Goal: Transaction & Acquisition: Purchase product/service

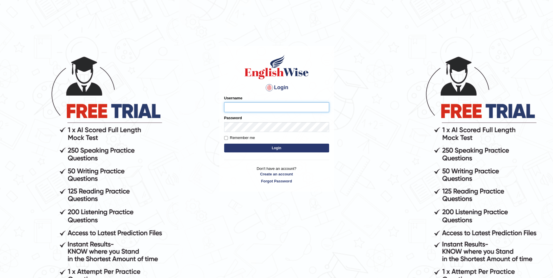
paste input "pavithragowda"
type input "pavithragowda"
click at [224, 144] on button "Login" at bounding box center [276, 148] width 105 height 9
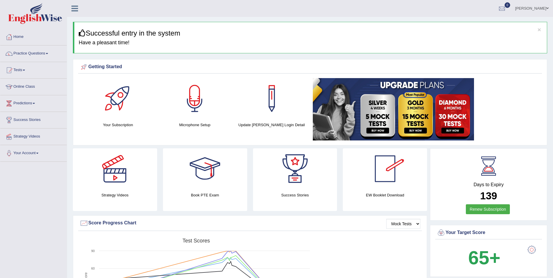
click at [419, 115] on img at bounding box center [393, 109] width 161 height 62
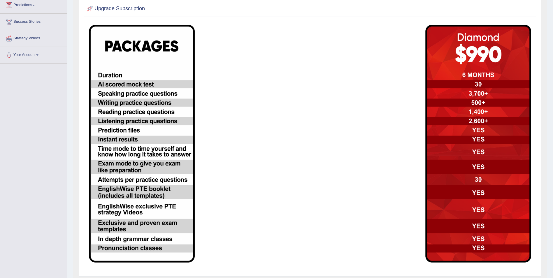
scroll to position [99, 0]
click at [26, 144] on div "Toggle navigation Home Practice Questions Speaking Practice Read Aloud Repeat S…" at bounding box center [276, 102] width 553 height 403
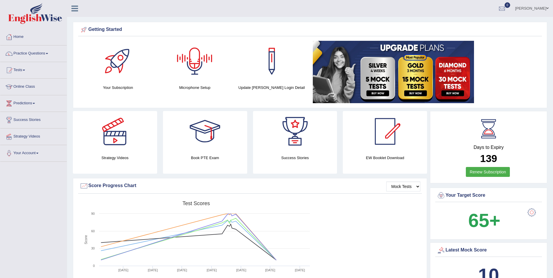
click at [414, 71] on img at bounding box center [393, 72] width 161 height 62
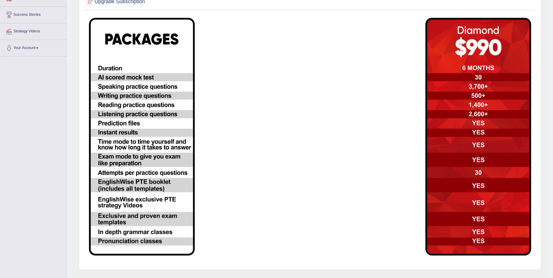
scroll to position [99, 0]
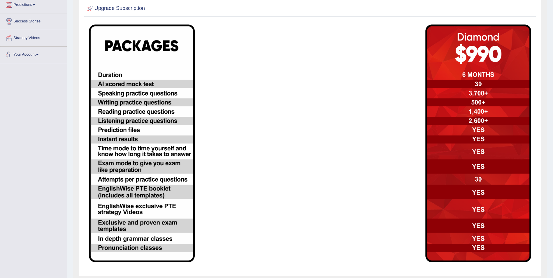
click at [410, 48] on td at bounding box center [366, 143] width 112 height 244
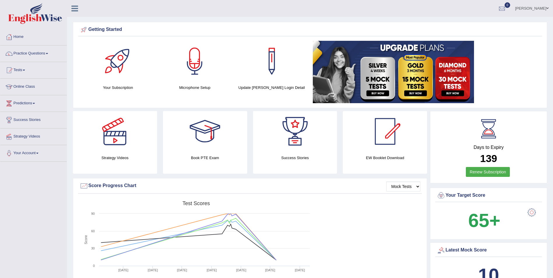
click at [413, 70] on img at bounding box center [393, 72] width 161 height 62
click at [375, 80] on img at bounding box center [393, 72] width 161 height 62
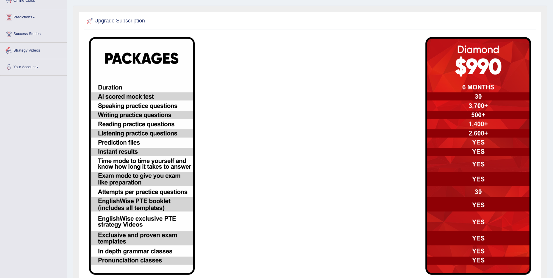
scroll to position [11, 0]
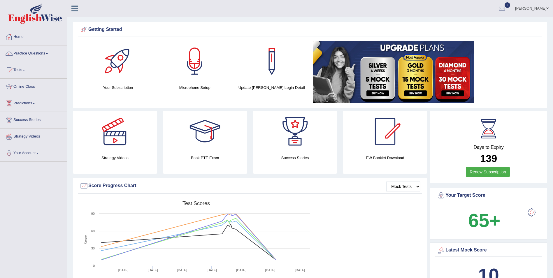
click at [545, 8] on link "pavithra" at bounding box center [532, 7] width 42 height 15
click at [514, 75] on link "Log out" at bounding box center [520, 81] width 63 height 13
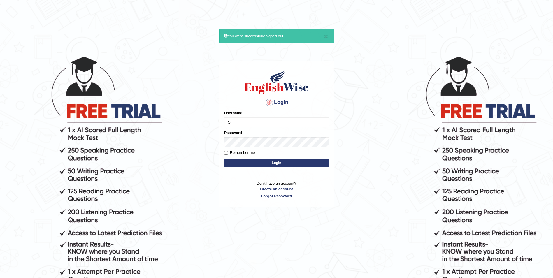
type input "Sangita9362"
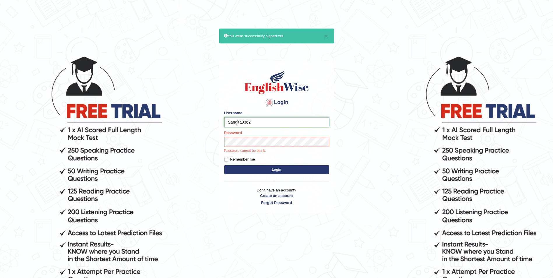
drag, startPoint x: 258, startPoint y: 122, endPoint x: 207, endPoint y: 117, distance: 51.0
click at [207, 117] on body "× You were successfully signed out Login Please fix the following errors: Usern…" at bounding box center [276, 167] width 553 height 278
click at [284, 169] on button "Login" at bounding box center [276, 169] width 105 height 9
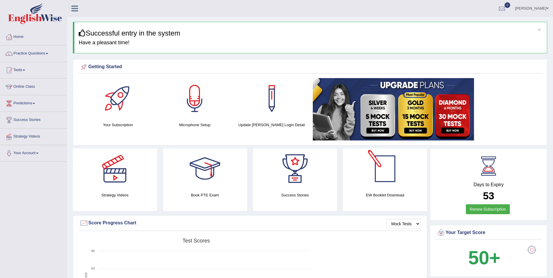
click at [435, 106] on img at bounding box center [393, 109] width 161 height 62
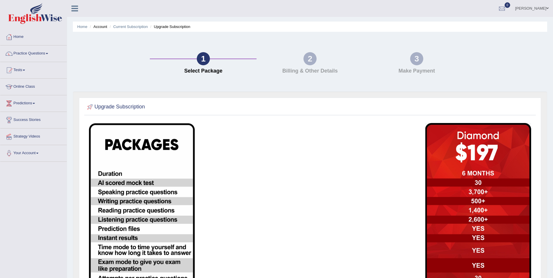
scroll to position [87, 0]
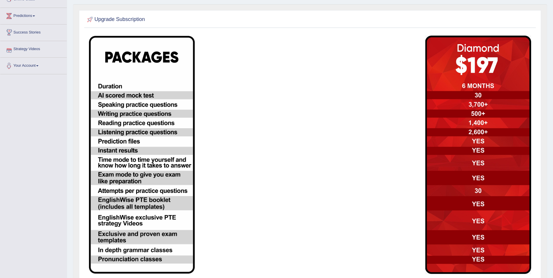
drag, startPoint x: 410, startPoint y: 78, endPoint x: 398, endPoint y: 65, distance: 17.3
click at [410, 78] on td at bounding box center [366, 154] width 112 height 245
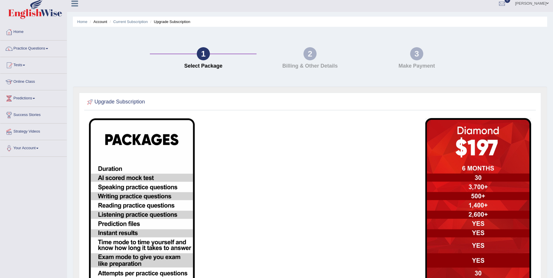
scroll to position [0, 0]
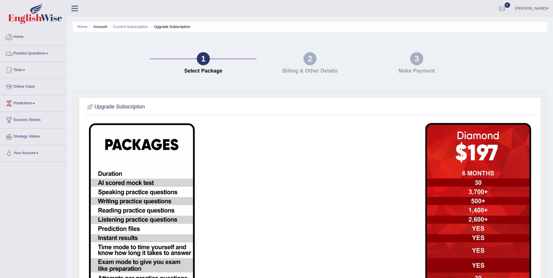
click at [548, 8] on span at bounding box center [547, 8] width 2 height 4
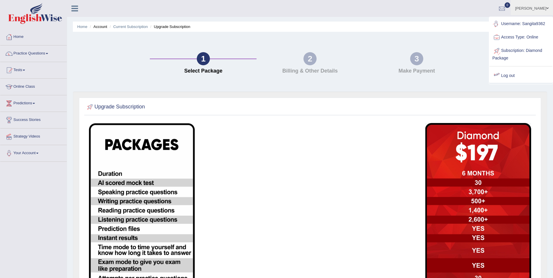
click at [507, 72] on link "Log out" at bounding box center [520, 75] width 63 height 13
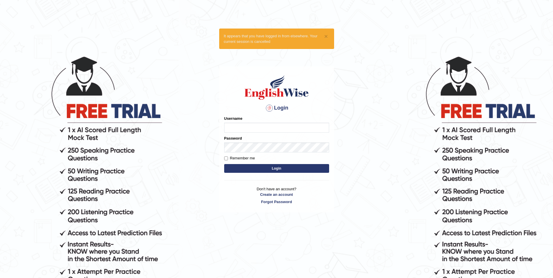
click at [275, 129] on input "Username" at bounding box center [276, 128] width 105 height 10
type input "pavithragowda"
